Goal: Task Accomplishment & Management: Use online tool/utility

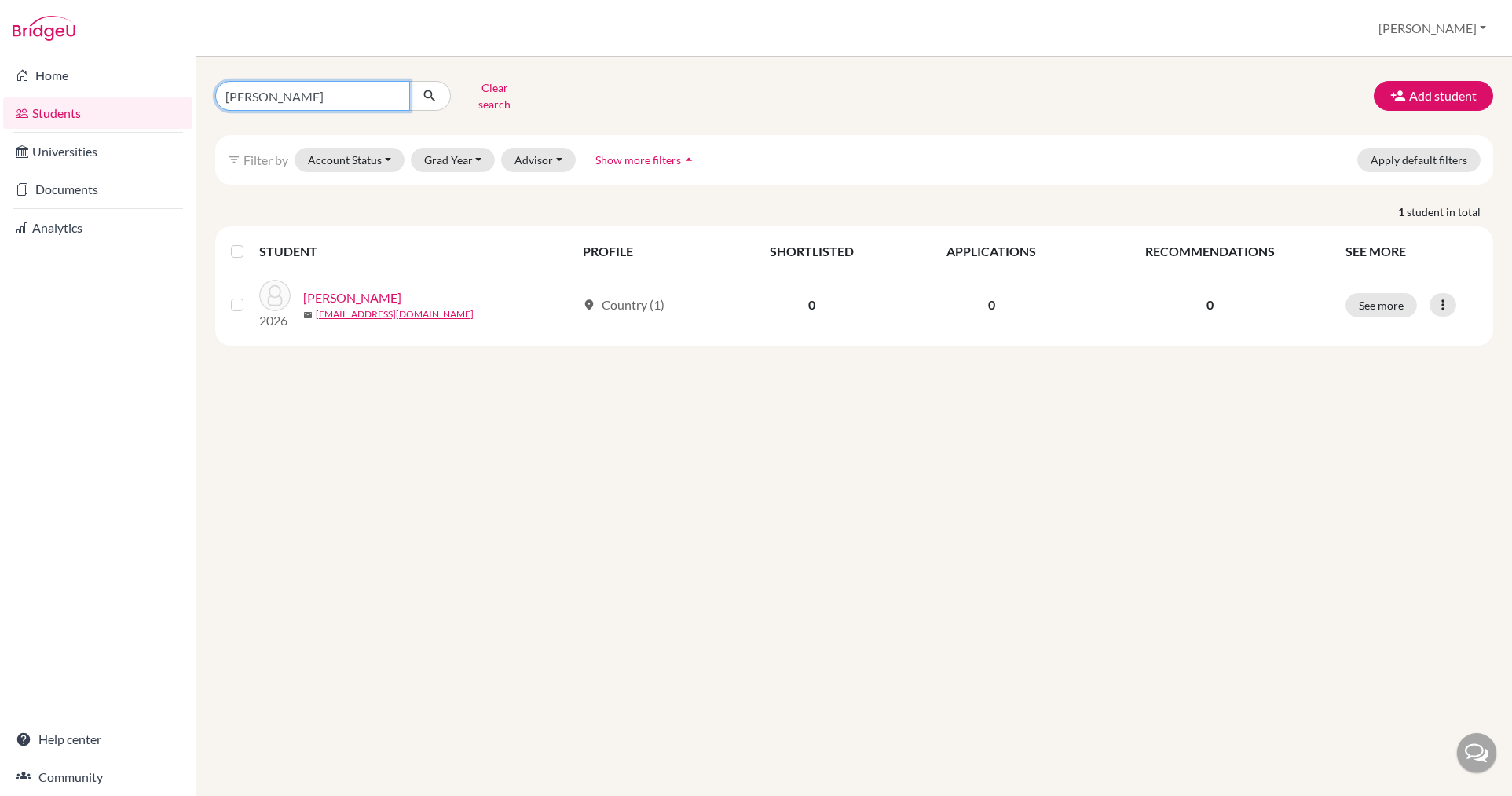
click at [394, 95] on input "[PERSON_NAME]" at bounding box center [313, 95] width 195 height 30
click at [390, 91] on input "[PERSON_NAME]" at bounding box center [313, 95] width 195 height 30
click at [441, 153] on button "Grad Year" at bounding box center [453, 159] width 85 height 25
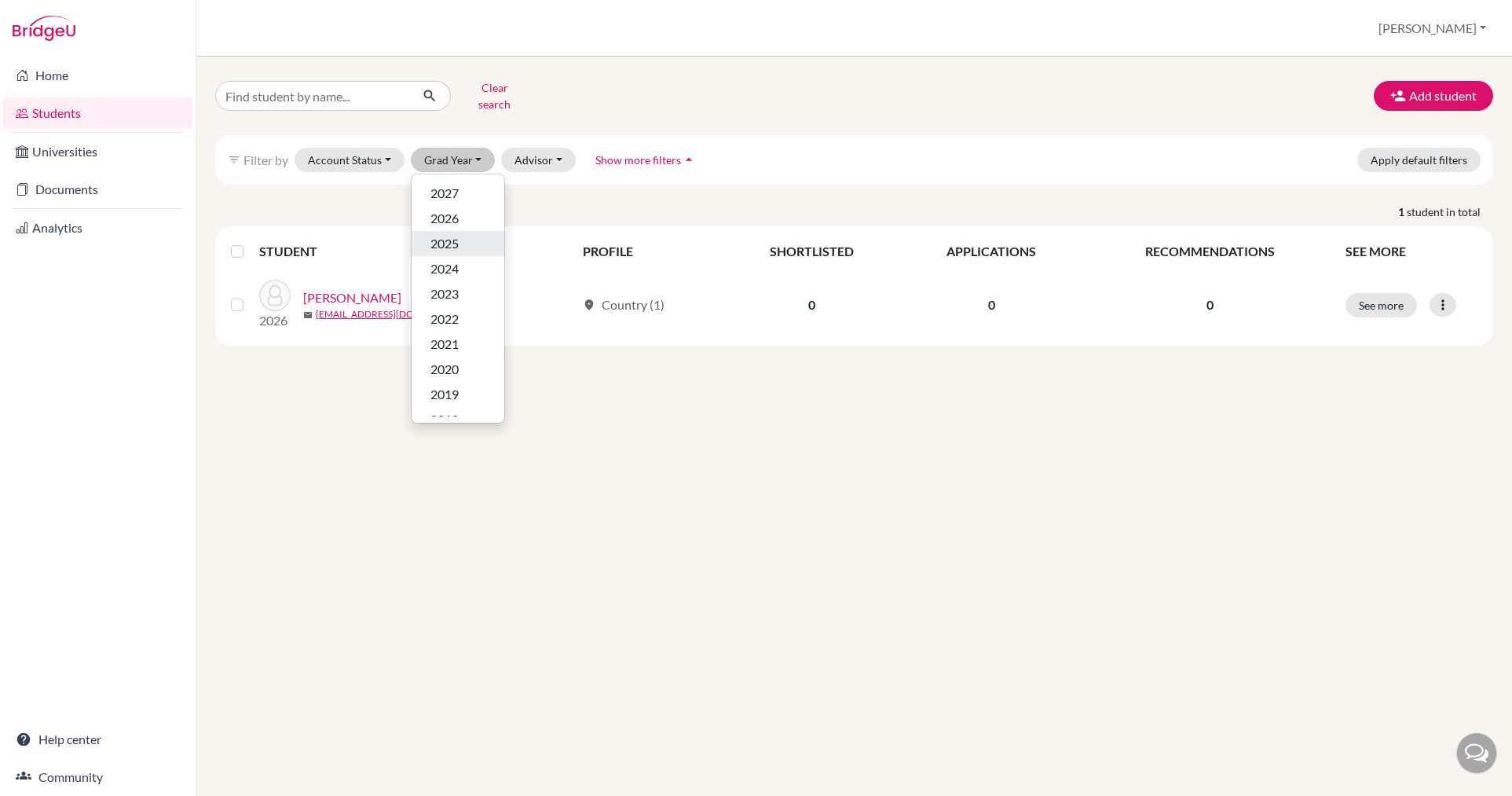
click at [449, 234] on span "2025" at bounding box center [444, 244] width 28 height 19
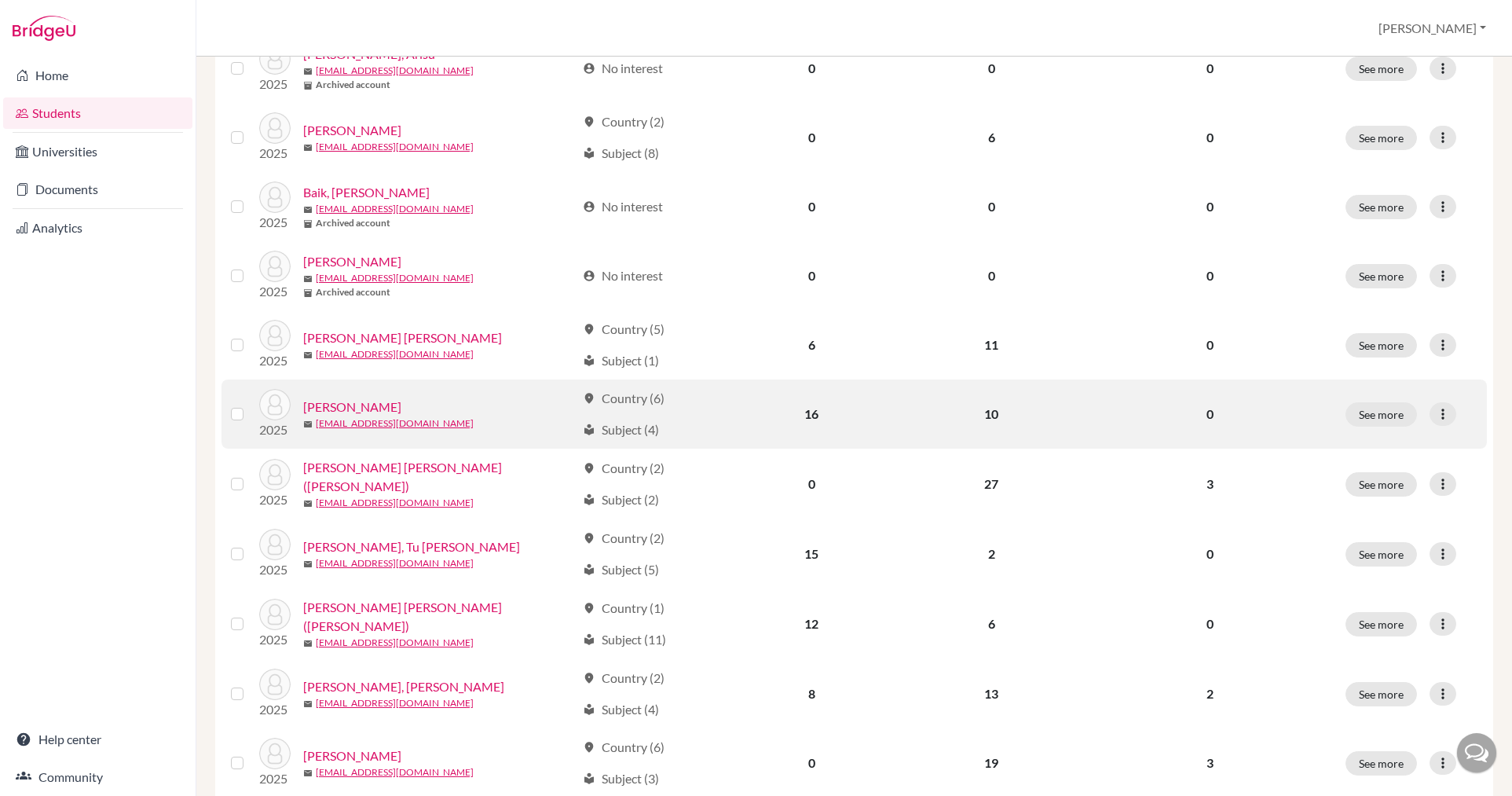
scroll to position [353, 0]
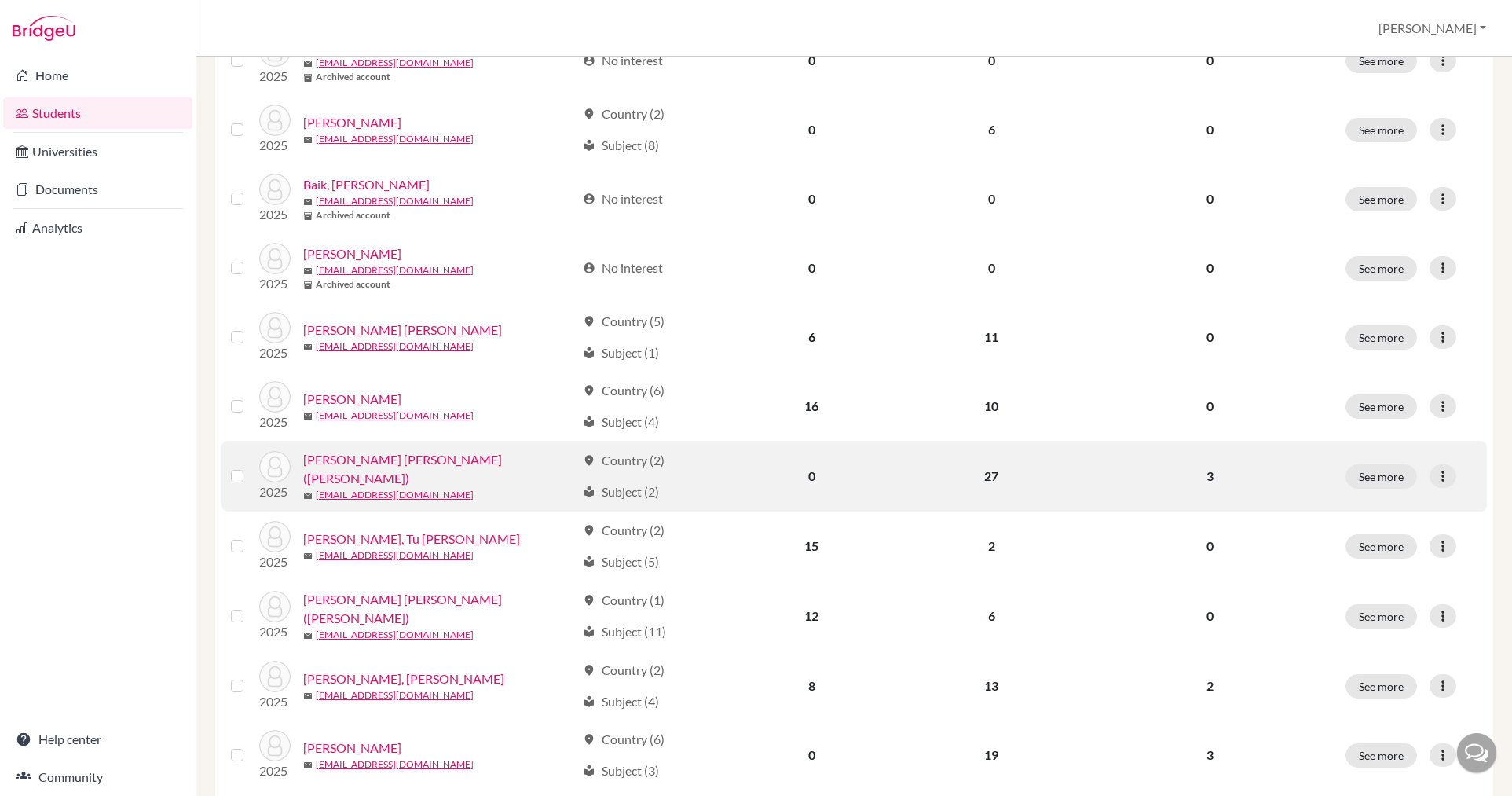
click at [390, 467] on link "[PERSON_NAME] [PERSON_NAME] ([PERSON_NAME])" at bounding box center [440, 469] width 273 height 37
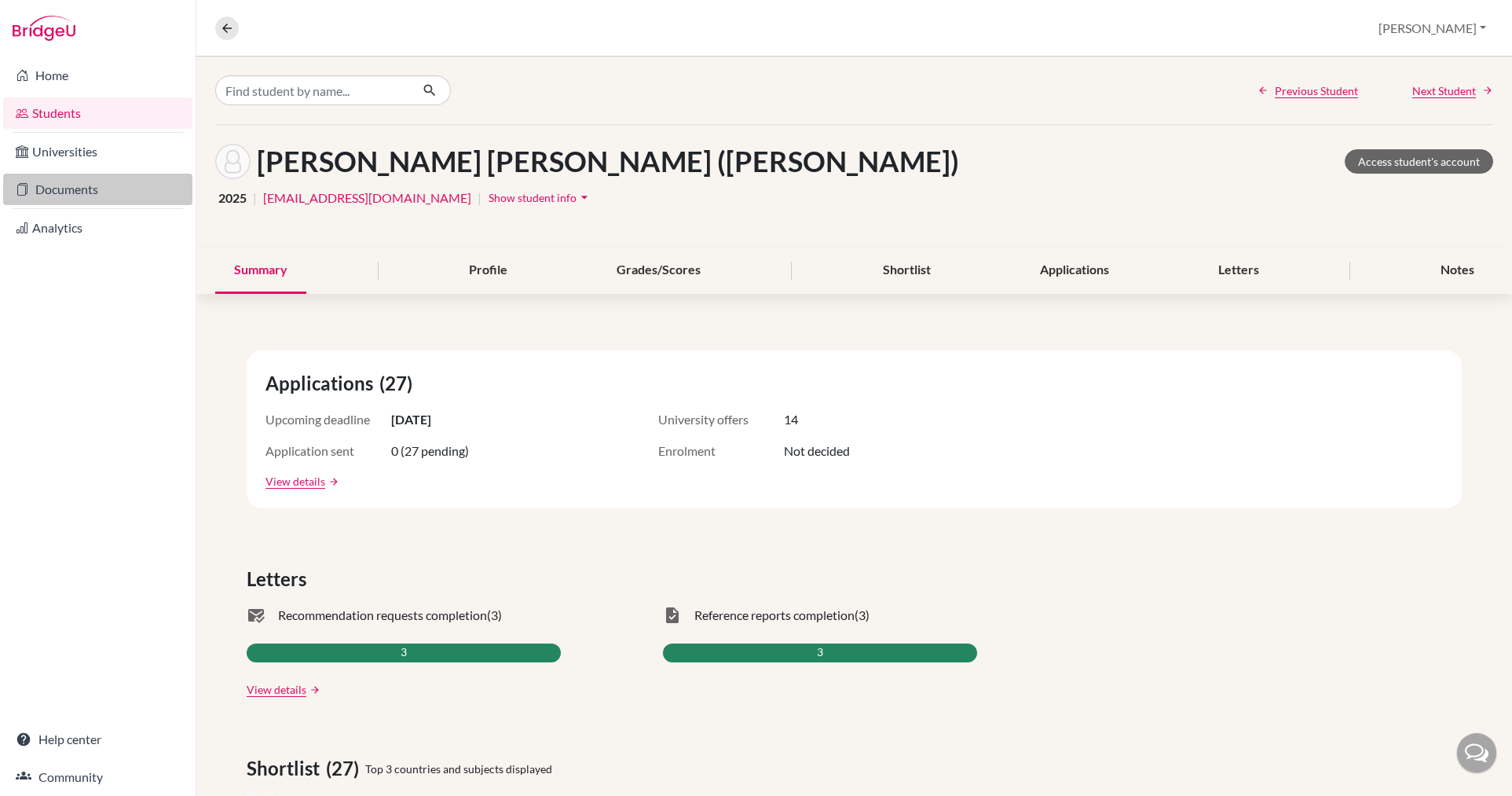
click at [83, 180] on link "Documents" at bounding box center [98, 189] width 189 height 32
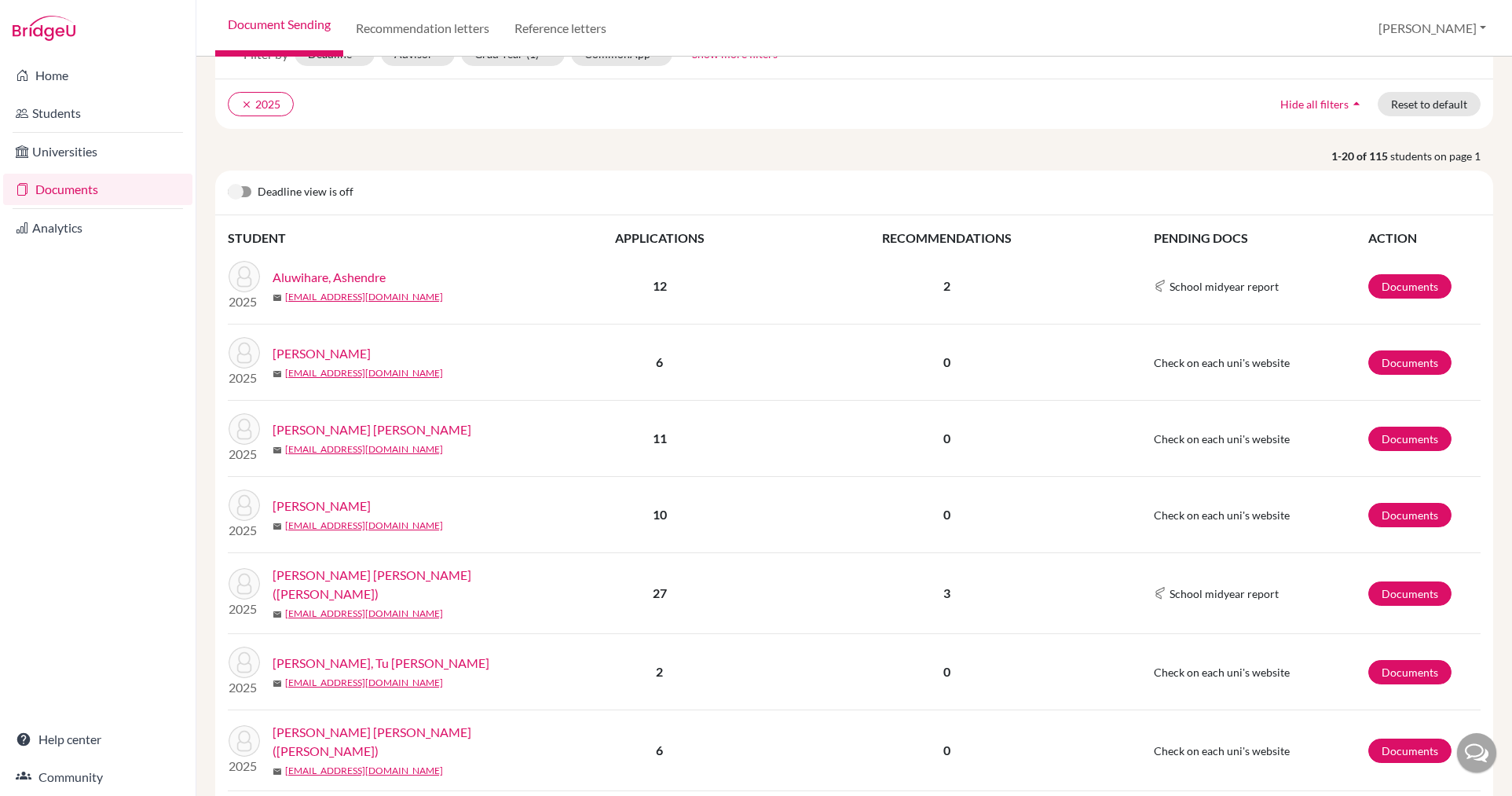
scroll to position [147, 0]
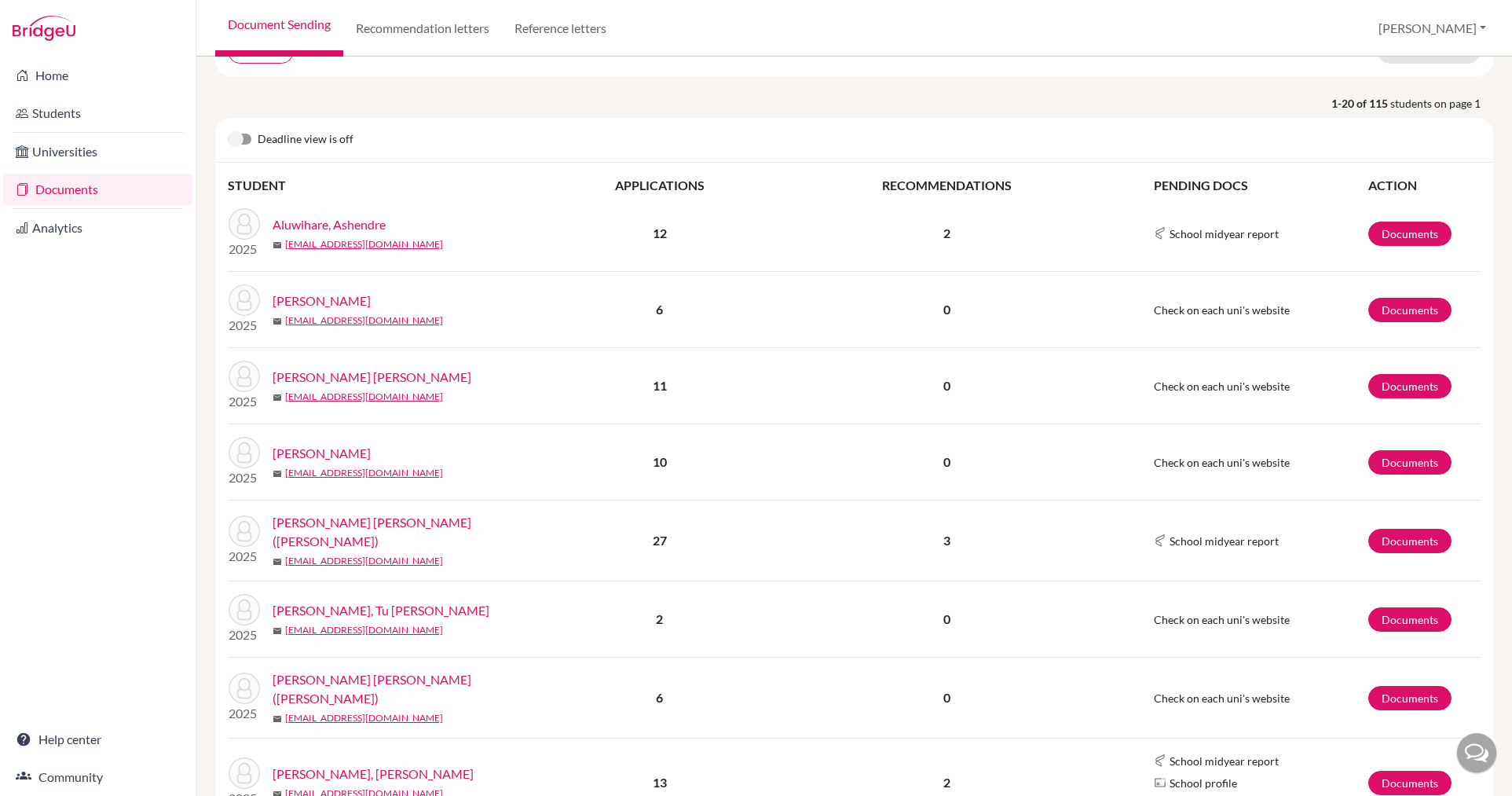
click at [366, 528] on link "[PERSON_NAME] [PERSON_NAME] ([PERSON_NAME])" at bounding box center [413, 532] width 280 height 37
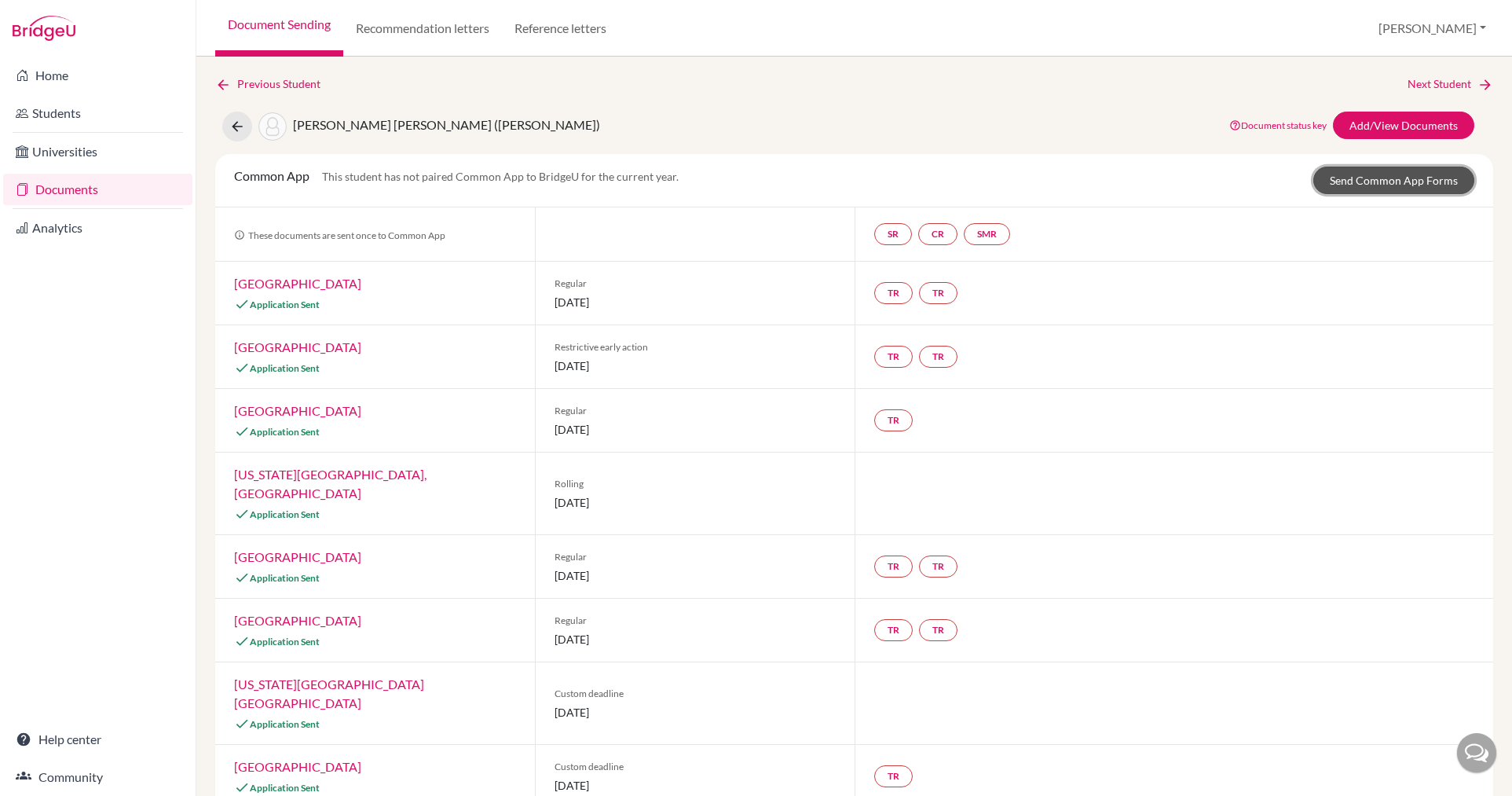
click at [1334, 178] on link "Send Common App Forms" at bounding box center [1394, 180] width 161 height 27
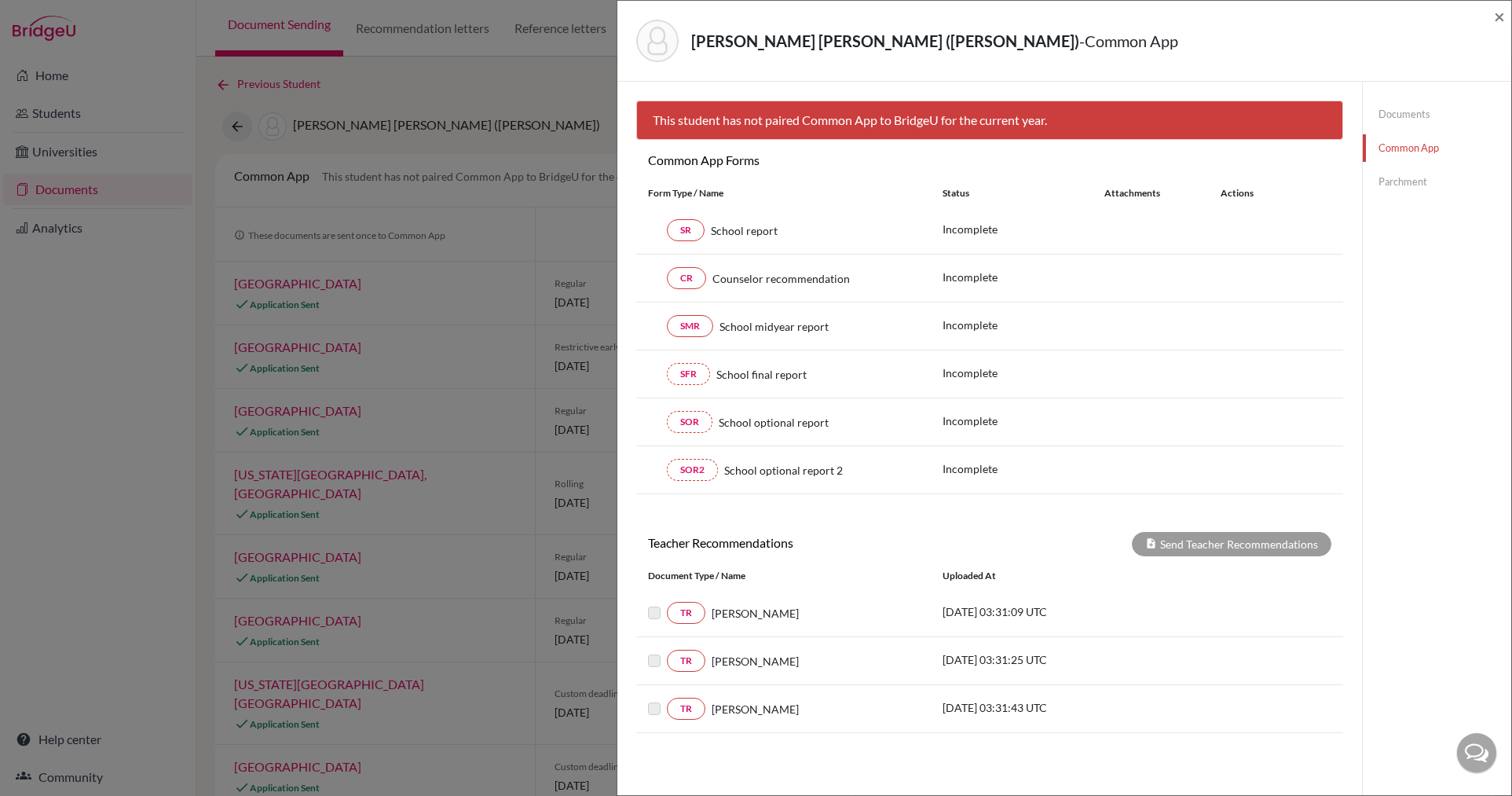
click at [1302, 58] on div "Bui, Binh Minh (Harry) - Common App" at bounding box center [1059, 41] width 845 height 43
click at [1502, 17] on span "×" at bounding box center [1499, 16] width 11 height 23
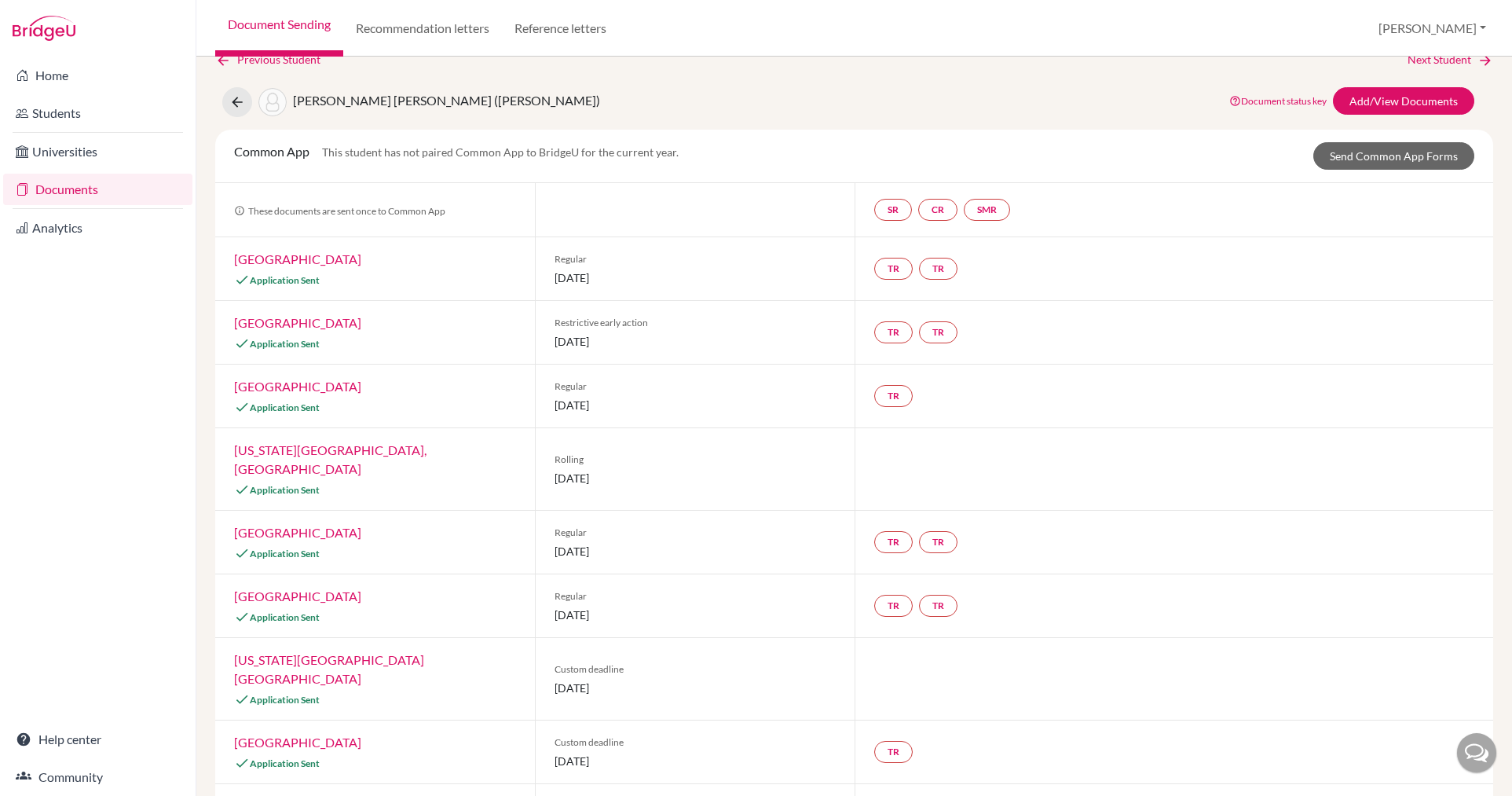
scroll to position [24, 0]
